Goal: Communication & Community: Answer question/provide support

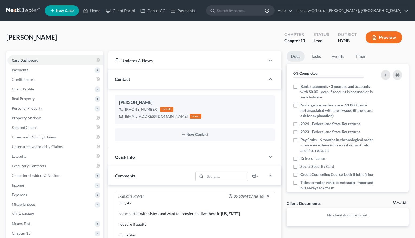
select select "0"
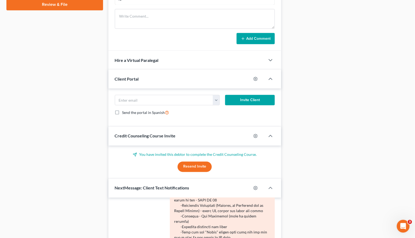
scroll to position [371, 0]
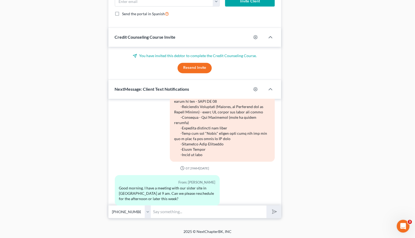
click at [166, 211] on input "text" at bounding box center [208, 212] width 115 height 13
type input "Sure, what time do you want to come this afternoon?"
click at [266, 206] on button "submit" at bounding box center [273, 212] width 15 height 13
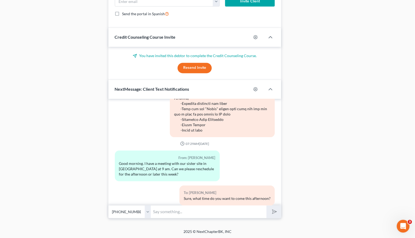
scroll to position [685, 0]
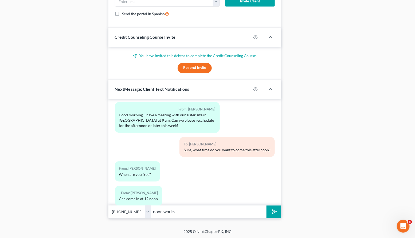
type input "noon works"
click at [266, 206] on button "submit" at bounding box center [273, 212] width 15 height 13
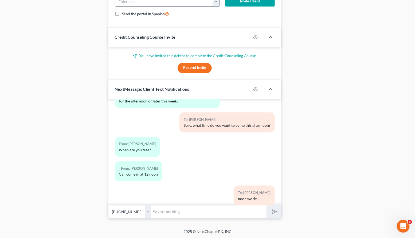
scroll to position [734, 0]
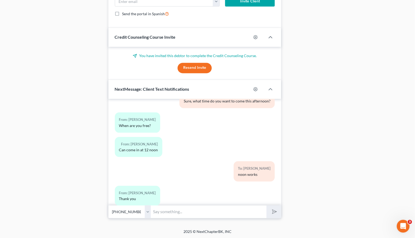
click at [162, 213] on input "text" at bounding box center [208, 212] width 115 height 13
paste input "[STREET_ADDRESS][PERSON_NAME]"
drag, startPoint x: 172, startPoint y: 211, endPoint x: 96, endPoint y: 216, distance: 75.7
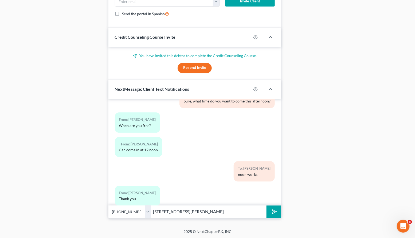
click at [191, 212] on input "[STREET_ADDRESS][PERSON_NAME]" at bounding box center [208, 212] width 115 height 13
drag, startPoint x: 191, startPoint y: 212, endPoint x: 150, endPoint y: 210, distance: 40.4
click at [150, 210] on div "Select [PHONE_NUMBER] - [PERSON_NAME] [STREET_ADDRESS][PERSON_NAME]" at bounding box center [194, 212] width 173 height 13
type input "[STREET_ADDRESS][PERSON_NAME]"
click at [266, 206] on button "submit" at bounding box center [273, 212] width 15 height 13
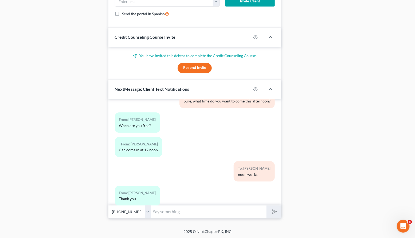
scroll to position [758, 0]
